Goal: Task Accomplishment & Management: Complete application form

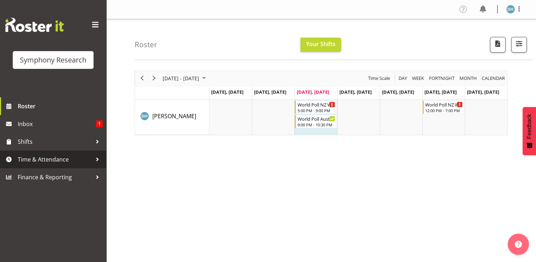
click at [59, 159] on span "Time & Attendance" at bounding box center [55, 159] width 74 height 11
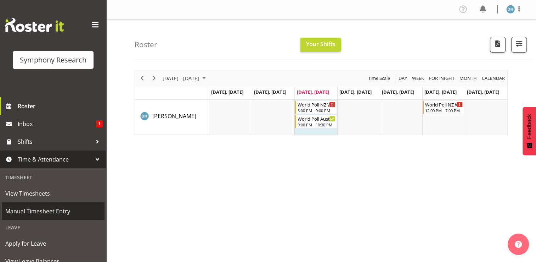
click at [45, 208] on span "Manual Timesheet Entry" at bounding box center [53, 211] width 96 height 11
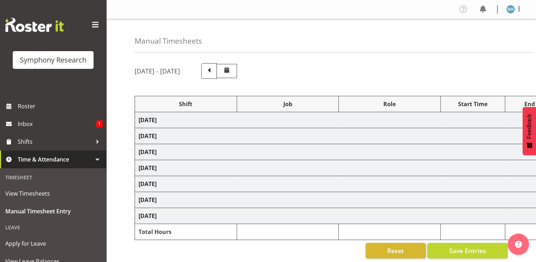
select select "56692"
select select "10499"
select select "47"
select select "56692"
select select "10499"
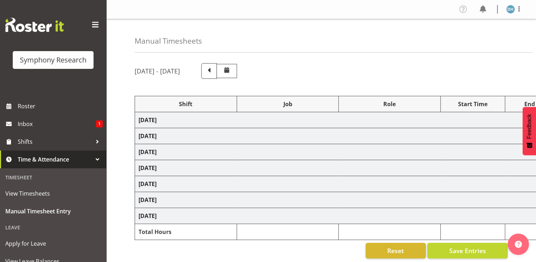
select select "47"
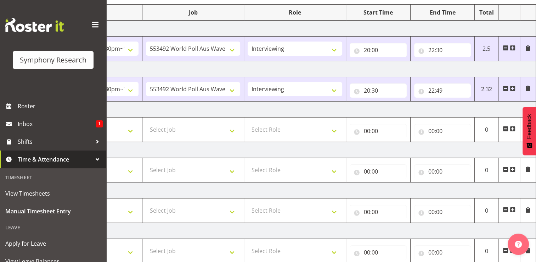
scroll to position [94, 0]
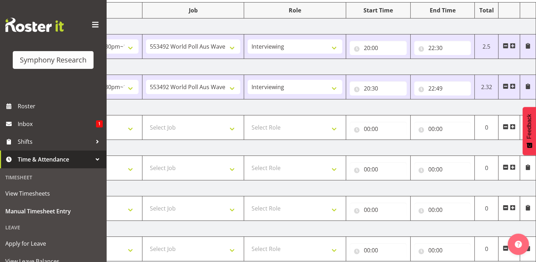
click at [513, 126] on span at bounding box center [513, 127] width 6 height 6
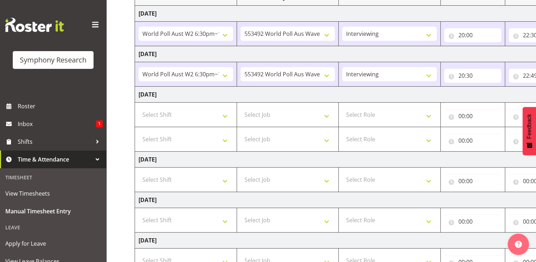
scroll to position [106, 0]
click at [225, 115] on select "Select Shift !!Weekend Residential (Roster IT Shift Label) *Business 9/10am ~ 4…" at bounding box center [186, 115] width 95 height 14
select select "56692"
click at [139, 108] on select "Select Shift !!Weekend Residential (Roster IT Shift Label) *Business 9/10am ~ 4…" at bounding box center [186, 115] width 95 height 14
click at [225, 140] on select "Select Shift !!Weekend Residential (Roster IT Shift Label) *Business 9/10am ~ 4…" at bounding box center [186, 140] width 95 height 14
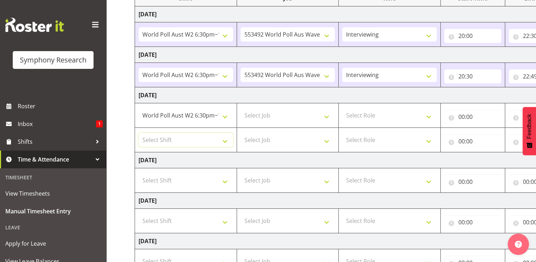
select select "56692"
click at [139, 133] on select "Select Shift !!Weekend Residential (Roster IT Shift Label) *Business 9/10am ~ 4…" at bounding box center [186, 140] width 95 height 14
click at [329, 114] on select "Select Job 550060 IF Admin 553492 World Poll Aus Wave 2 Main 2025 553493 World …" at bounding box center [288, 115] width 95 height 14
select select "10499"
click at [241, 108] on select "Select Job 550060 IF Admin 553492 World Poll Aus Wave 2 Main 2025 553493 World …" at bounding box center [288, 115] width 95 height 14
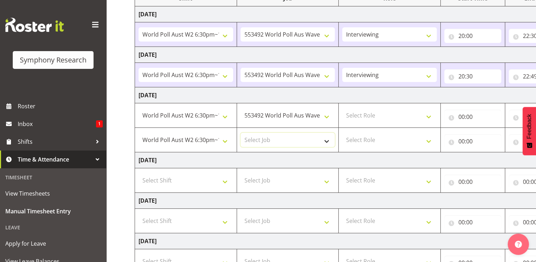
click at [328, 138] on select "Select Job 550060 IF Admin 553492 World Poll Aus Wave 2 Main 2025 553493 World …" at bounding box center [288, 140] width 95 height 14
select select "10499"
click at [241, 133] on select "Select Job 550060 IF Admin 553492 World Poll Aus Wave 2 Main 2025 553493 World …" at bounding box center [288, 140] width 95 height 14
click at [432, 114] on select "Select Role Briefing Interviewing" at bounding box center [389, 115] width 95 height 14
select select "47"
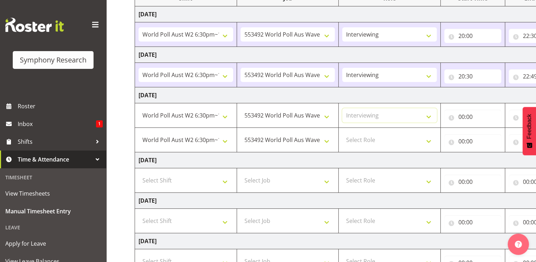
click at [342, 108] on select "Select Role Briefing Interviewing" at bounding box center [389, 115] width 95 height 14
click at [431, 139] on select "Select Role Briefing Interviewing" at bounding box center [389, 140] width 95 height 14
select select "47"
click at [342, 133] on select "Select Role Briefing Interviewing" at bounding box center [389, 140] width 95 height 14
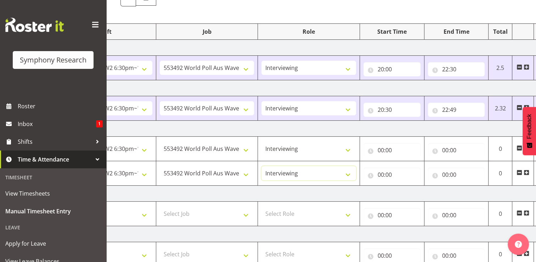
scroll to position [65, 0]
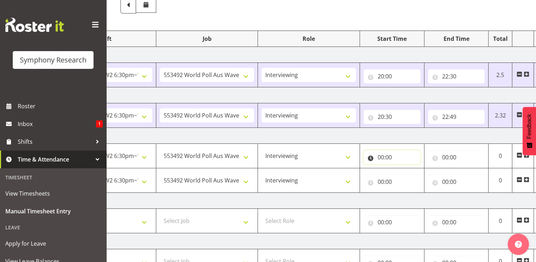
click at [389, 156] on input "00:00" at bounding box center [392, 157] width 57 height 14
click at [410, 174] on select "00 01 02 03 04 05 06 07 08 09 10 11 12 13 14 15 16 17 18 19 20 21 22 23" at bounding box center [412, 175] width 16 height 14
select select "18"
click at [404, 168] on select "00 01 02 03 04 05 06 07 08 09 10 11 12 13 14 15 16 17 18 19 20 21 22 23" at bounding box center [412, 175] width 16 height 14
type input "18:00"
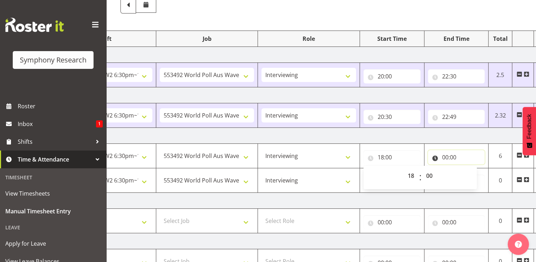
click at [452, 156] on input "00:00" at bounding box center [456, 157] width 57 height 14
click at [478, 176] on select "00 01 02 03 04 05 06 07 08 09 10 11 12 13 14 15 16 17 18 19 20 21 22 23" at bounding box center [477, 175] width 16 height 14
select select "20"
click at [469, 168] on select "00 01 02 03 04 05 06 07 08 09 10 11 12 13 14 15 16 17 18 19 20 21 22 23" at bounding box center [477, 175] width 16 height 14
type input "20:00"
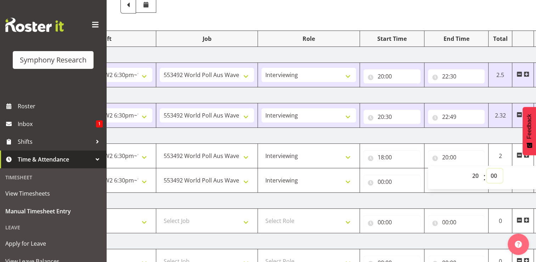
click at [495, 174] on select "00 01 02 03 04 05 06 07 08 09 10 11 12 13 14 15 16 17 18 19 20 21 22 23 24 25 2…" at bounding box center [495, 175] width 16 height 14
select select "30"
click at [487, 168] on select "00 01 02 03 04 05 06 07 08 09 10 11 12 13 14 15 16 17 18 19 20 21 22 23 24 25 2…" at bounding box center [495, 175] width 16 height 14
type input "20:30"
click at [385, 181] on input "00:00" at bounding box center [392, 181] width 57 height 14
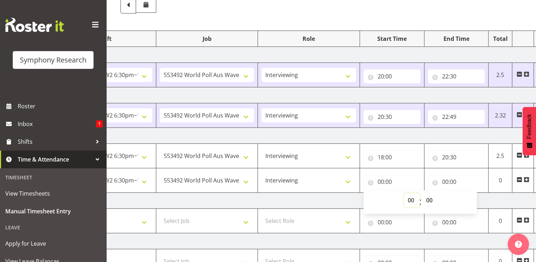
click at [412, 199] on select "00 01 02 03 04 05 06 07 08 09 10 11 12 13 14 15 16 17 18 19 20 21 22 23" at bounding box center [412, 200] width 16 height 14
select select "21"
click at [404, 193] on select "00 01 02 03 04 05 06 07 08 09 10 11 12 13 14 15 16 17 18 19 20 21 22 23" at bounding box center [412, 200] width 16 height 14
type input "21:00"
click at [452, 179] on input "00:00" at bounding box center [456, 181] width 57 height 14
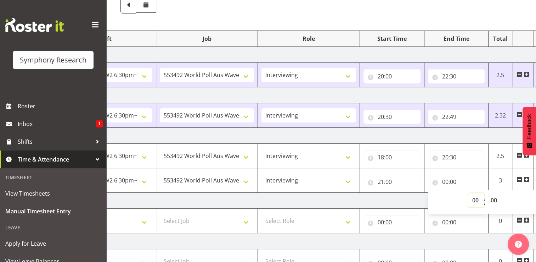
click at [475, 198] on select "00 01 02 03 04 05 06 07 08 09 10 11 12 13 14 15 16 17 18 19 20 21 22 23" at bounding box center [477, 200] width 16 height 14
select select "22"
click at [469, 193] on select "00 01 02 03 04 05 06 07 08 09 10 11 12 13 14 15 16 17 18 19 20 21 22 23" at bounding box center [477, 200] width 16 height 14
type input "22:00"
click at [495, 199] on select "00 01 02 03 04 05 06 07 08 09 10 11 12 13 14 15 16 17 18 19 20 21 22 23 24 25 2…" at bounding box center [495, 200] width 16 height 14
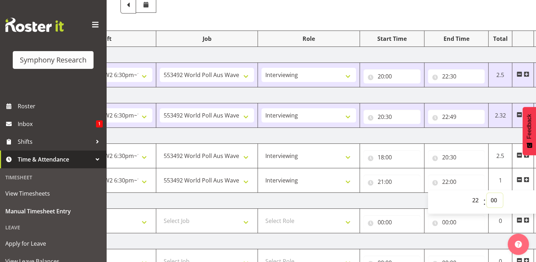
select select "30"
click at [487, 193] on select "00 01 02 03 04 05 06 07 08 09 10 11 12 13 14 15 16 17 18 19 20 21 22 23 24 25 2…" at bounding box center [495, 200] width 16 height 14
type input "22:30"
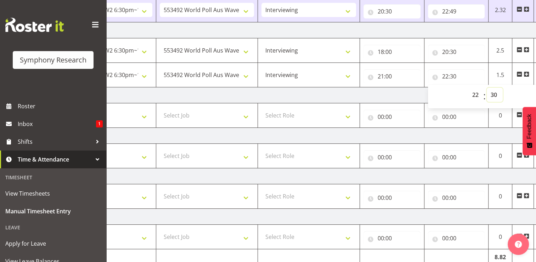
scroll to position [201, 0]
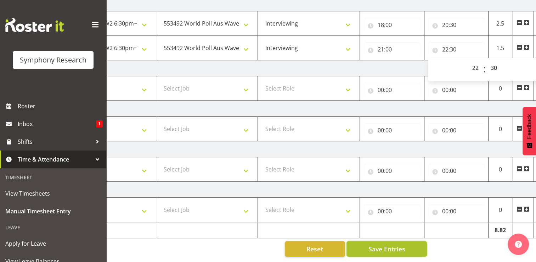
click at [399, 244] on span "Save Entries" at bounding box center [386, 248] width 37 height 9
